Goal: Transaction & Acquisition: Book appointment/travel/reservation

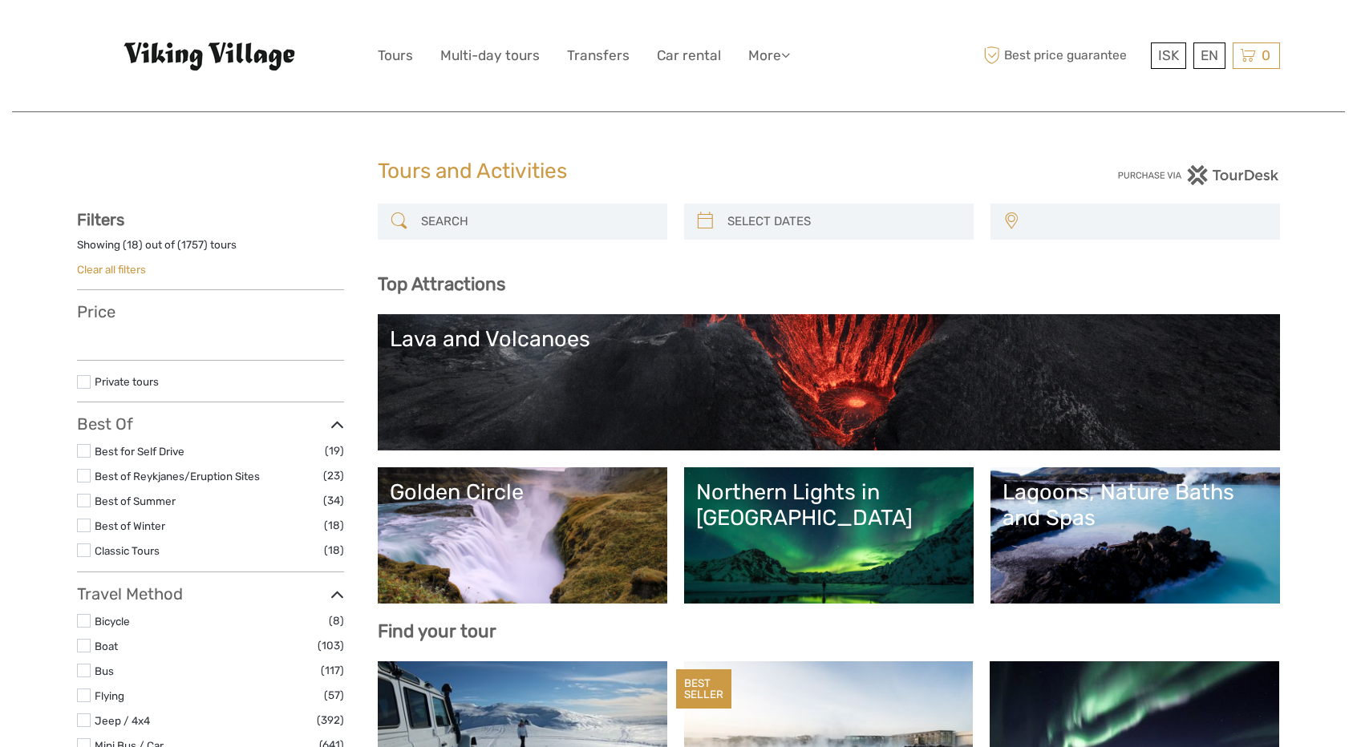
select select
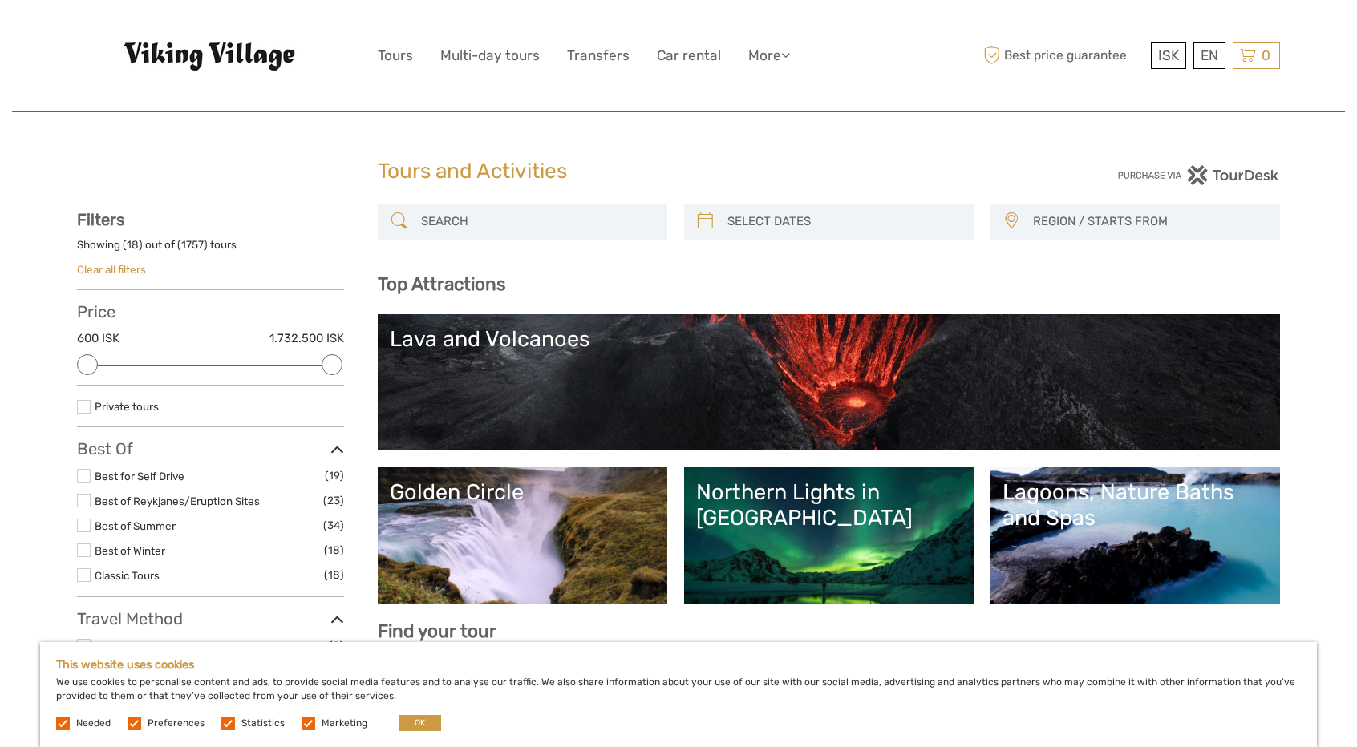
click at [260, 58] on img at bounding box center [211, 56] width 176 height 30
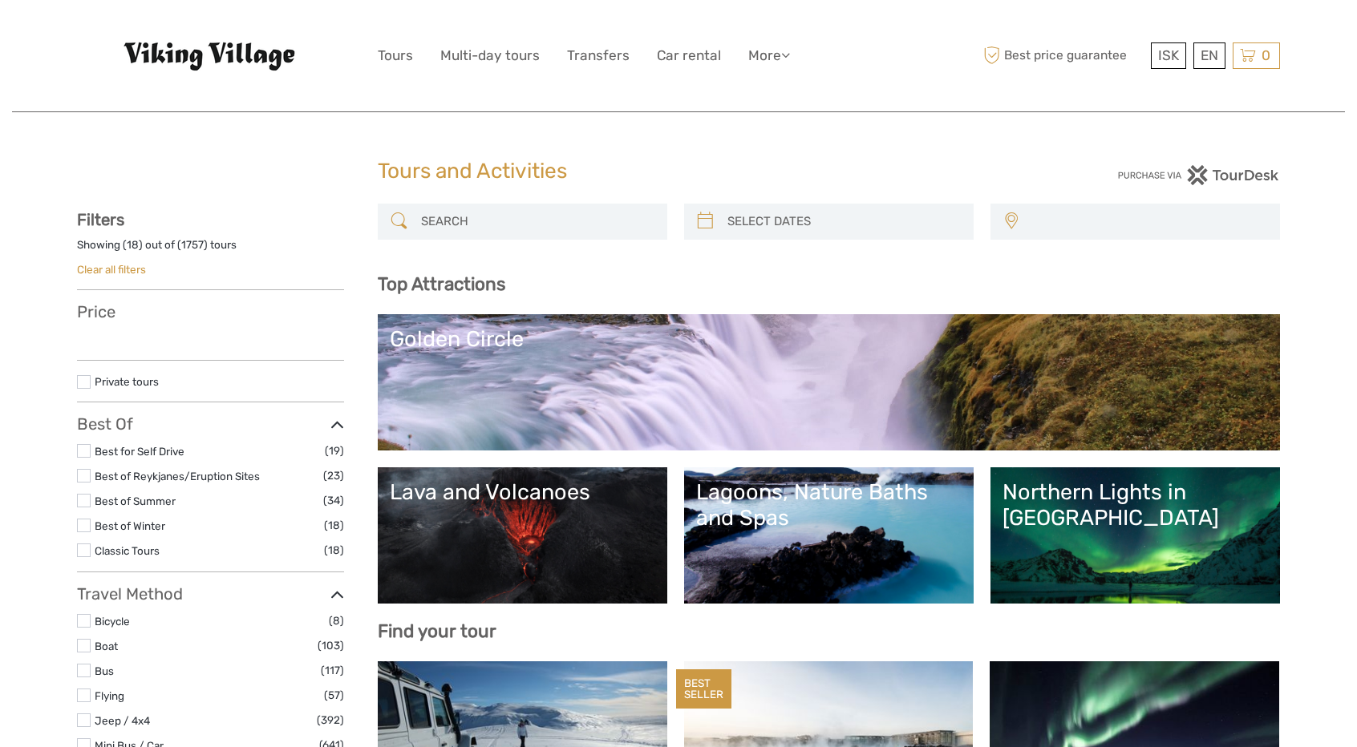
select select
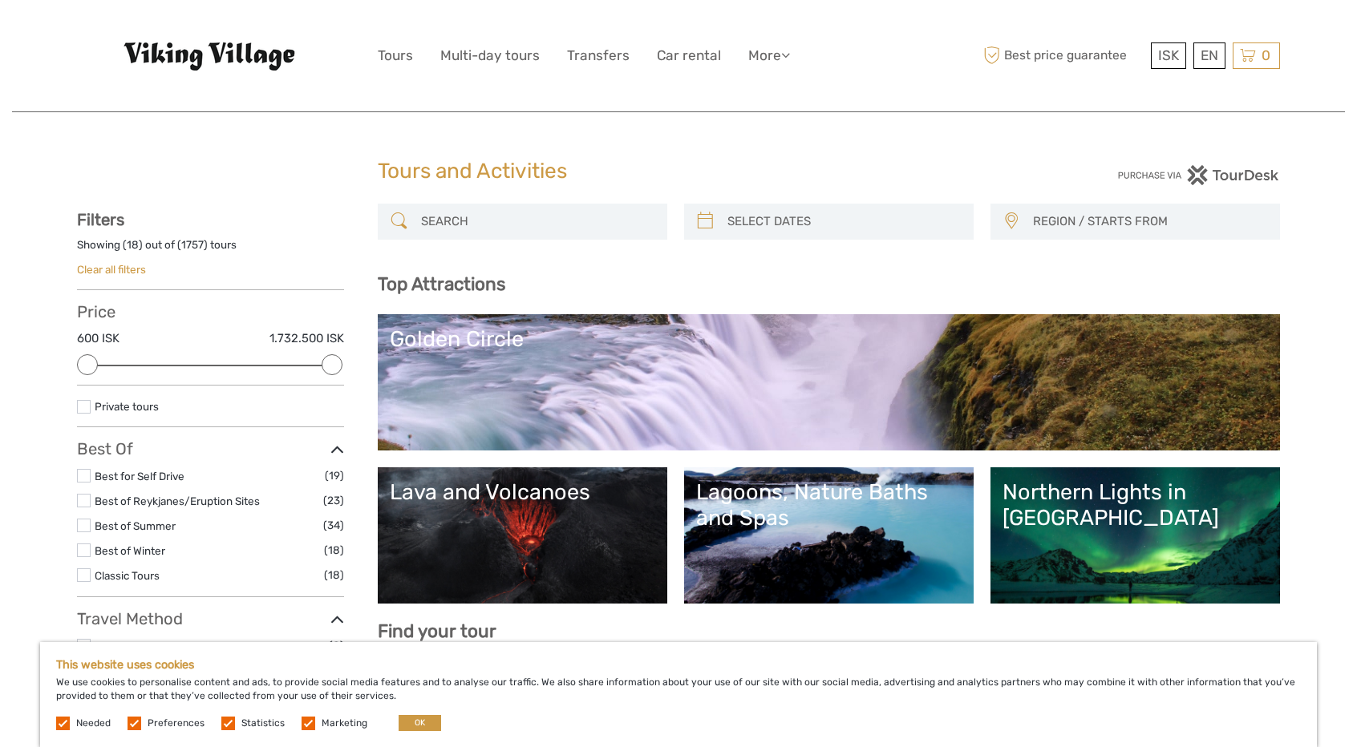
click at [513, 407] on link "Golden Circle" at bounding box center [829, 382] width 878 height 112
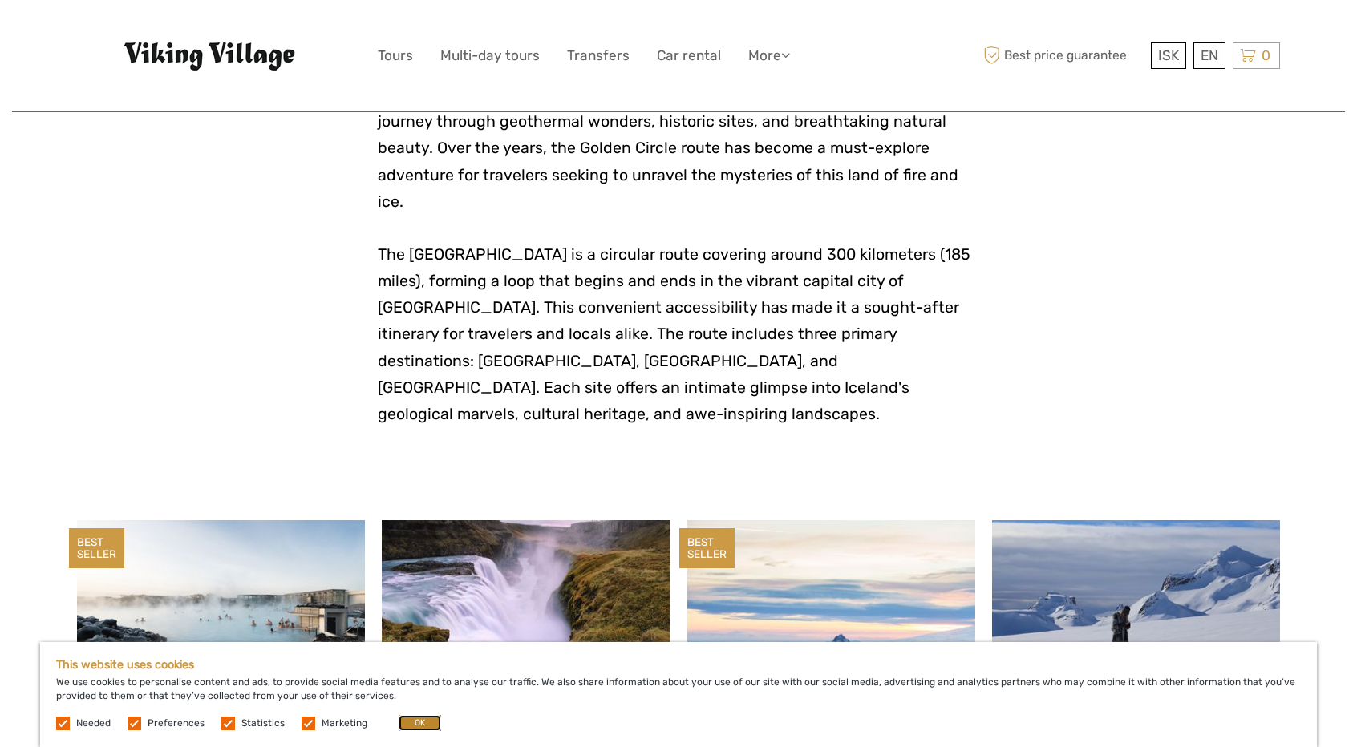
click at [400, 722] on button "OK" at bounding box center [419, 723] width 42 height 16
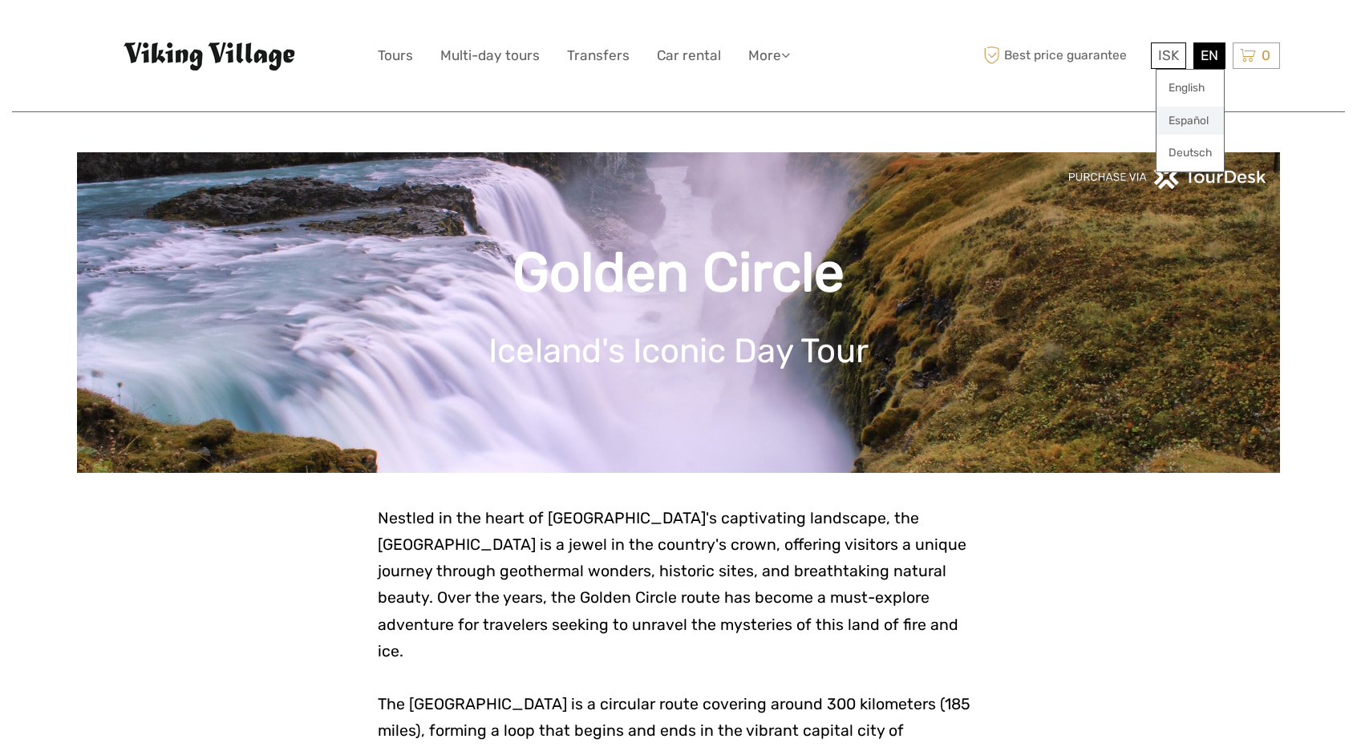
click at [1203, 115] on link "Español" at bounding box center [1189, 121] width 67 height 29
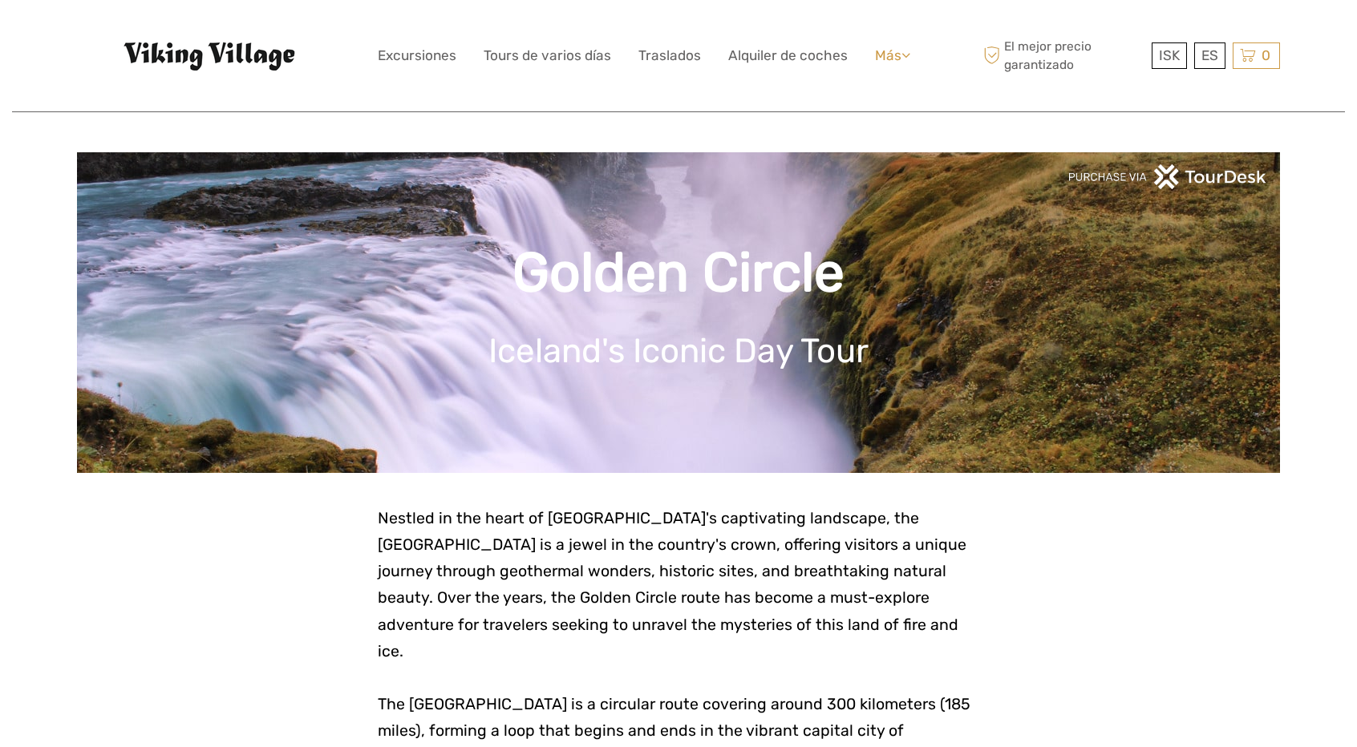
click at [882, 54] on link "Más" at bounding box center [892, 55] width 35 height 23
click at [875, 55] on link "Más" at bounding box center [892, 55] width 35 height 23
